Goal: Information Seeking & Learning: Learn about a topic

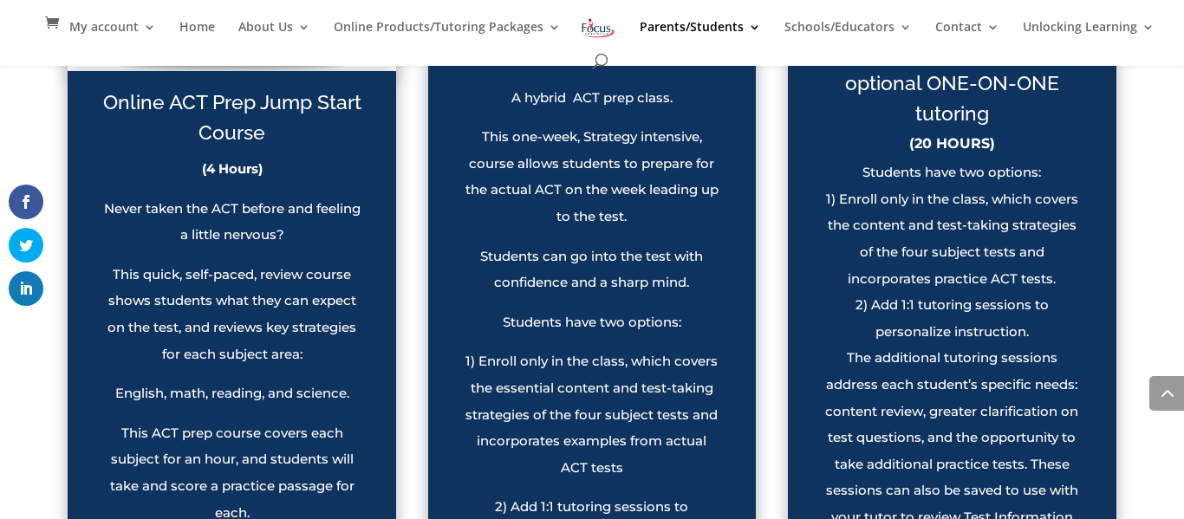
scroll to position [1383, 0]
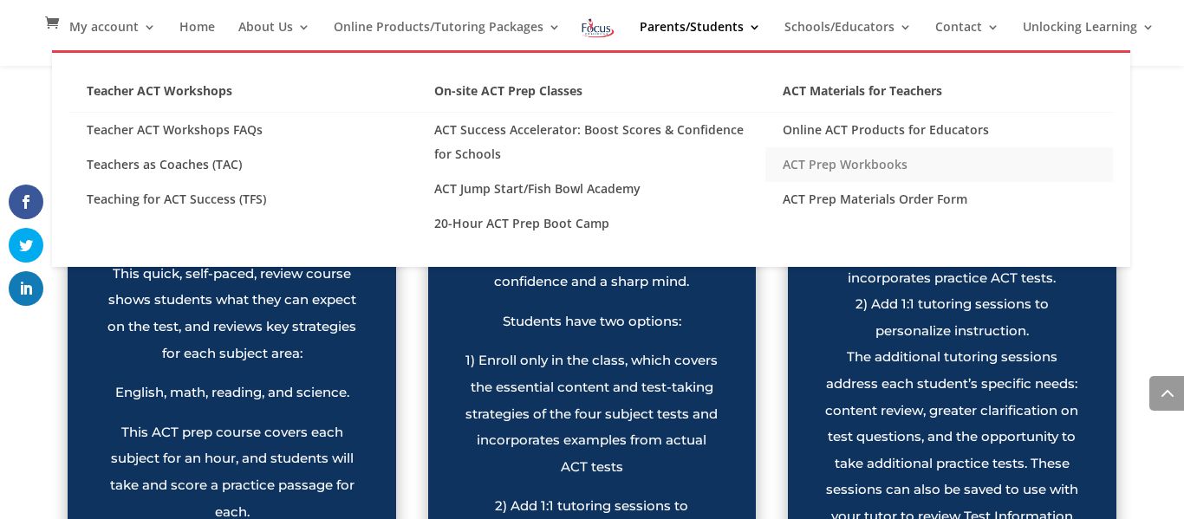
click at [864, 163] on link "ACT Prep Workbooks" at bounding box center [940, 164] width 348 height 35
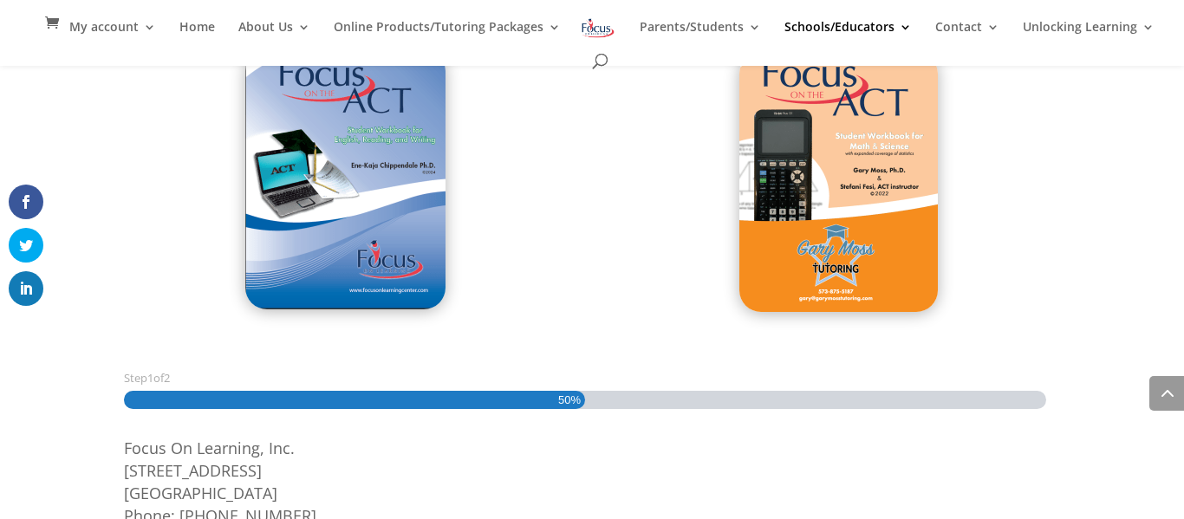
scroll to position [773, 0]
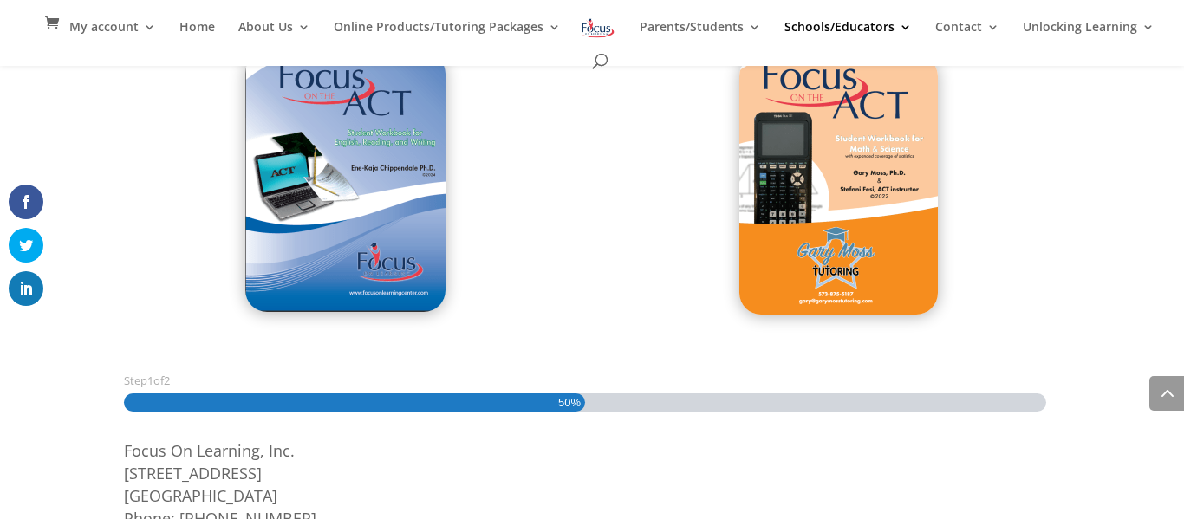
click at [313, 150] on img at bounding box center [345, 182] width 200 height 260
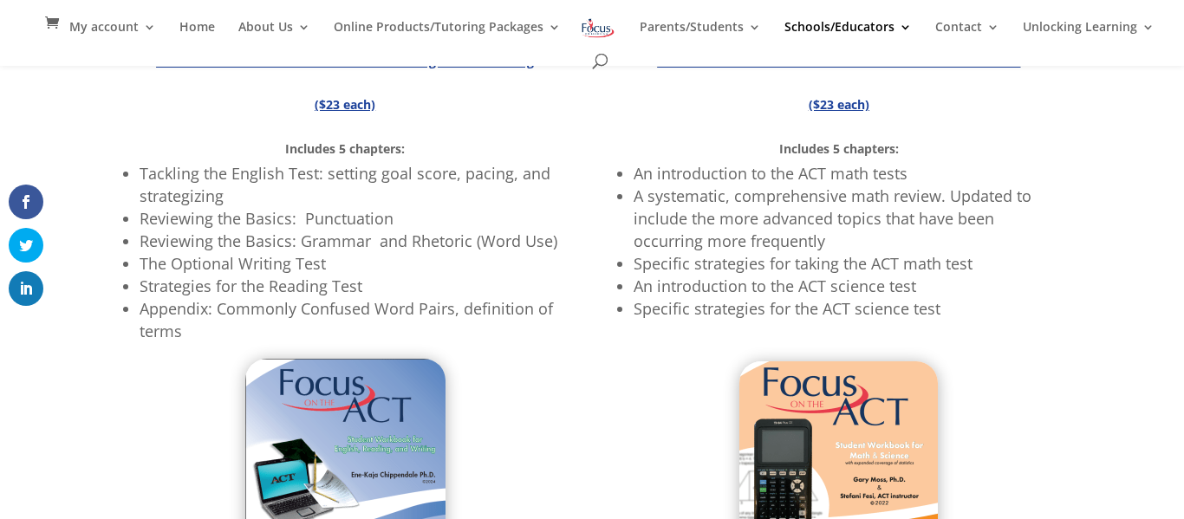
scroll to position [451, 0]
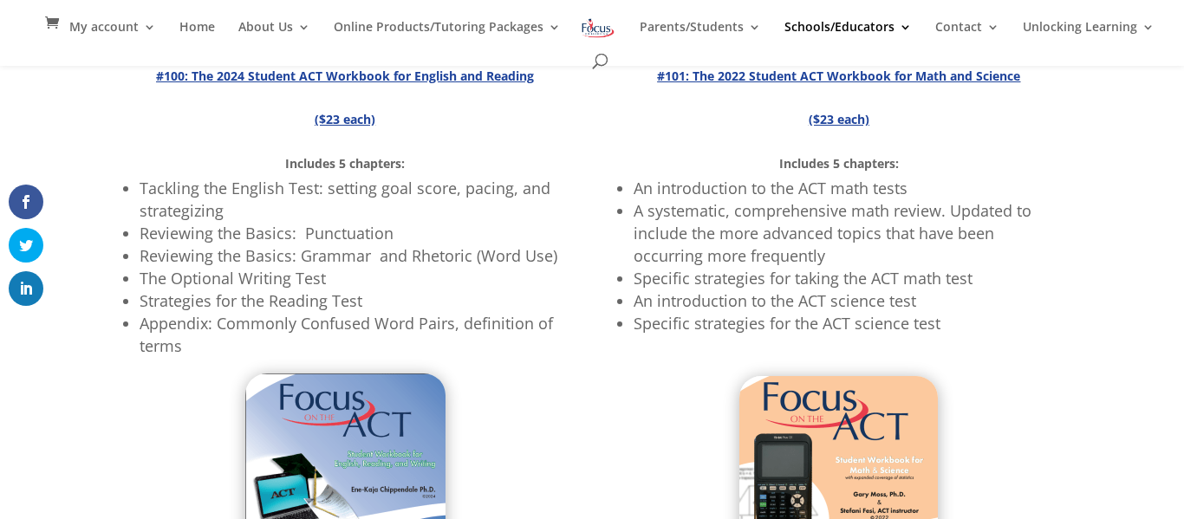
click at [383, 84] on span "#100: The 2024 Student ACT Workbook for English and Reading" at bounding box center [345, 74] width 378 height 21
click at [387, 81] on strong "#100: The 2024 Student ACT Workbook for English and Reading" at bounding box center [345, 76] width 378 height 16
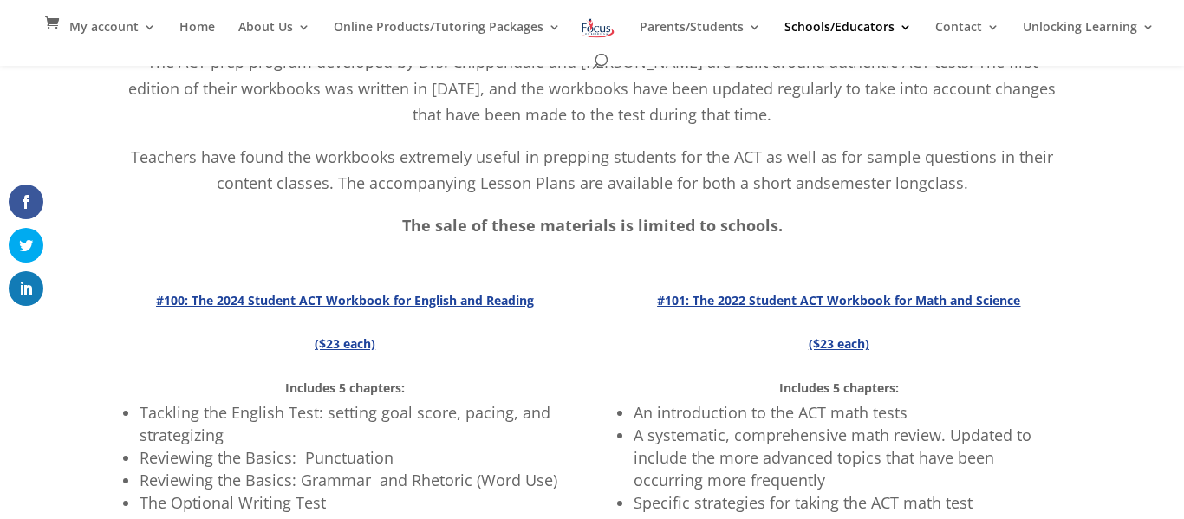
scroll to position [225, 0]
click at [399, 306] on strong "#100: The 2024 Student ACT Workbook for English and Reading" at bounding box center [345, 301] width 378 height 16
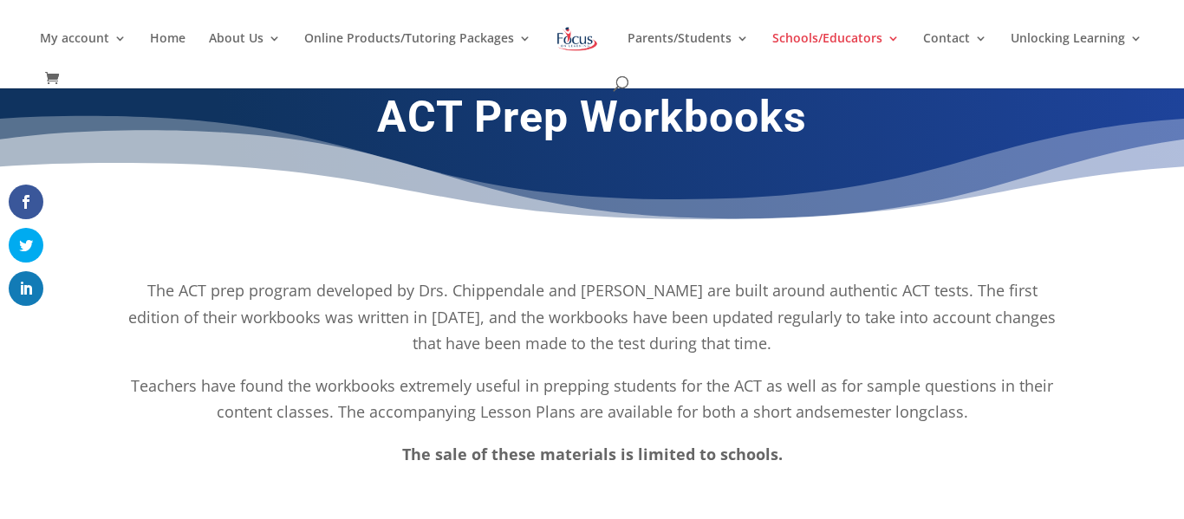
scroll to position [17, 0]
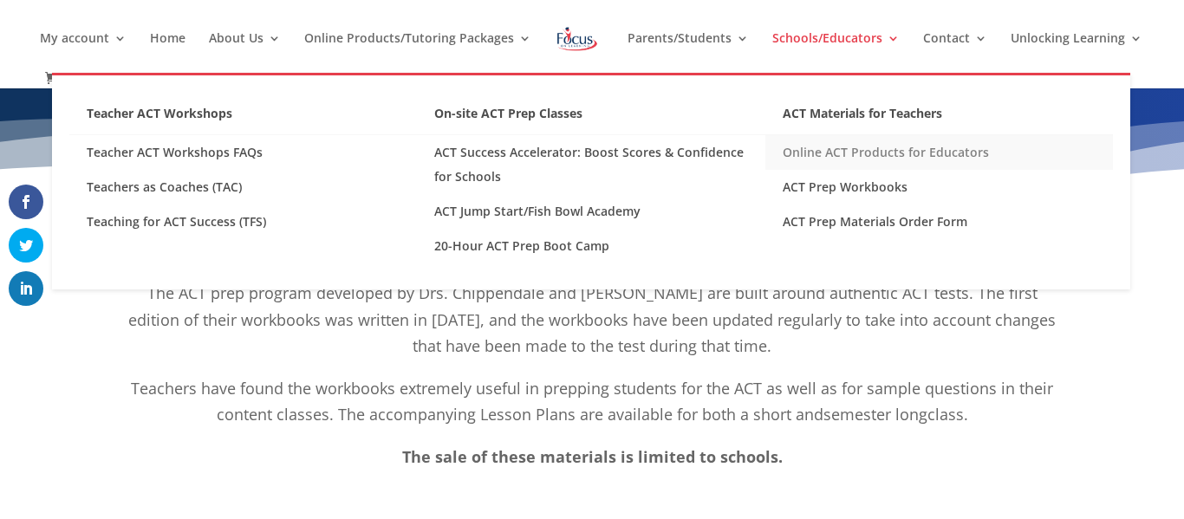
click at [916, 153] on link "Online ACT Products for Educators" at bounding box center [940, 152] width 348 height 35
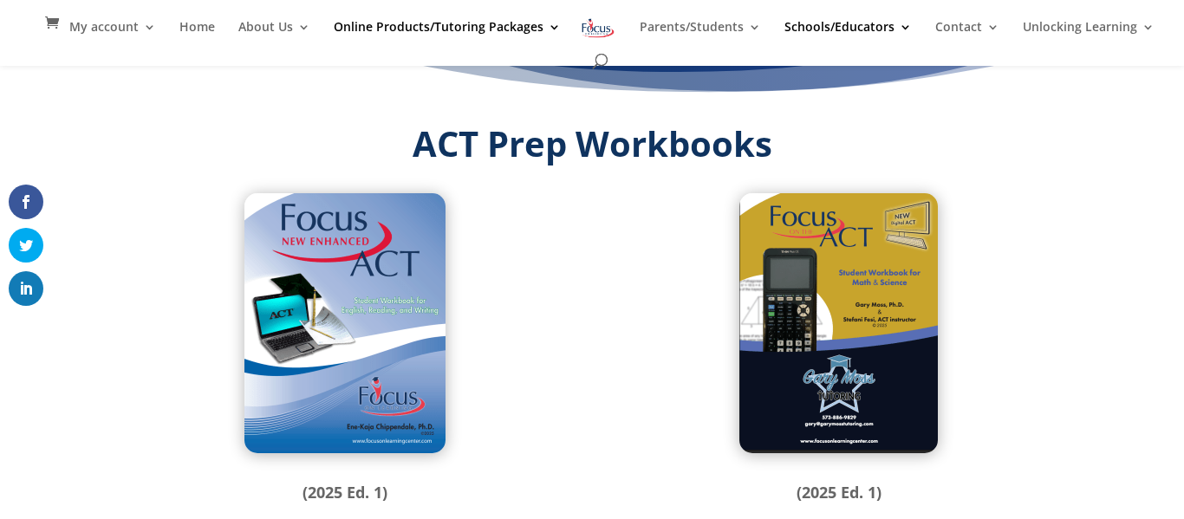
scroll to position [135, 0]
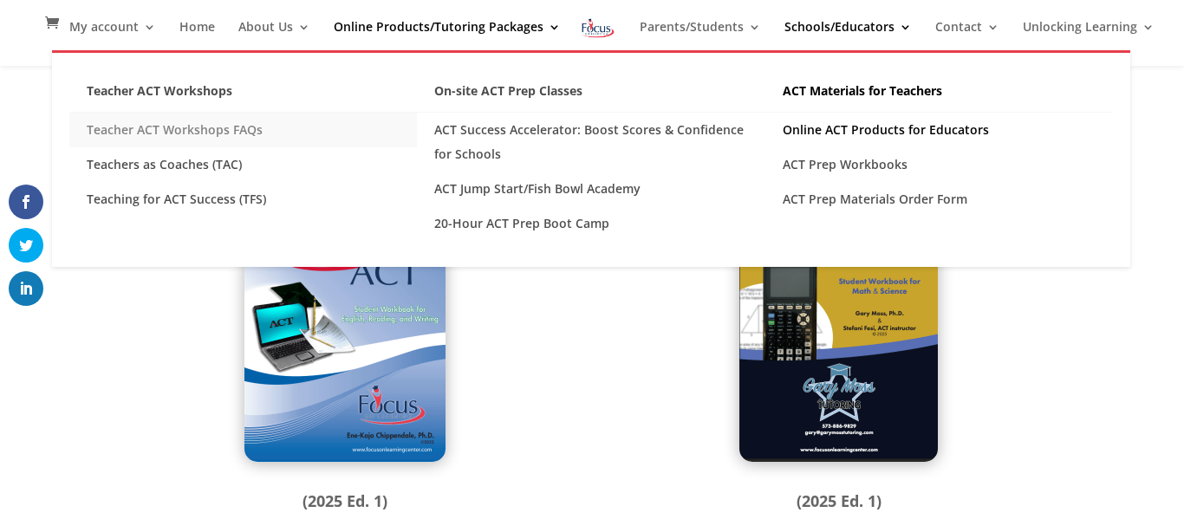
click at [241, 134] on link "Teacher ACT Workshops FAQs" at bounding box center [243, 130] width 348 height 35
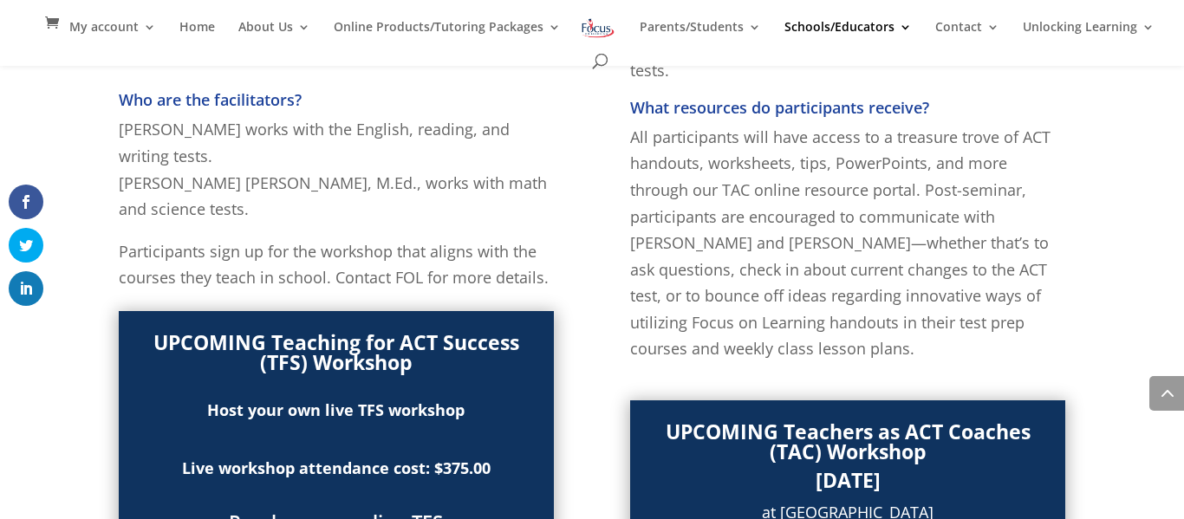
scroll to position [1085, 0]
